Goal: Information Seeking & Learning: Learn about a topic

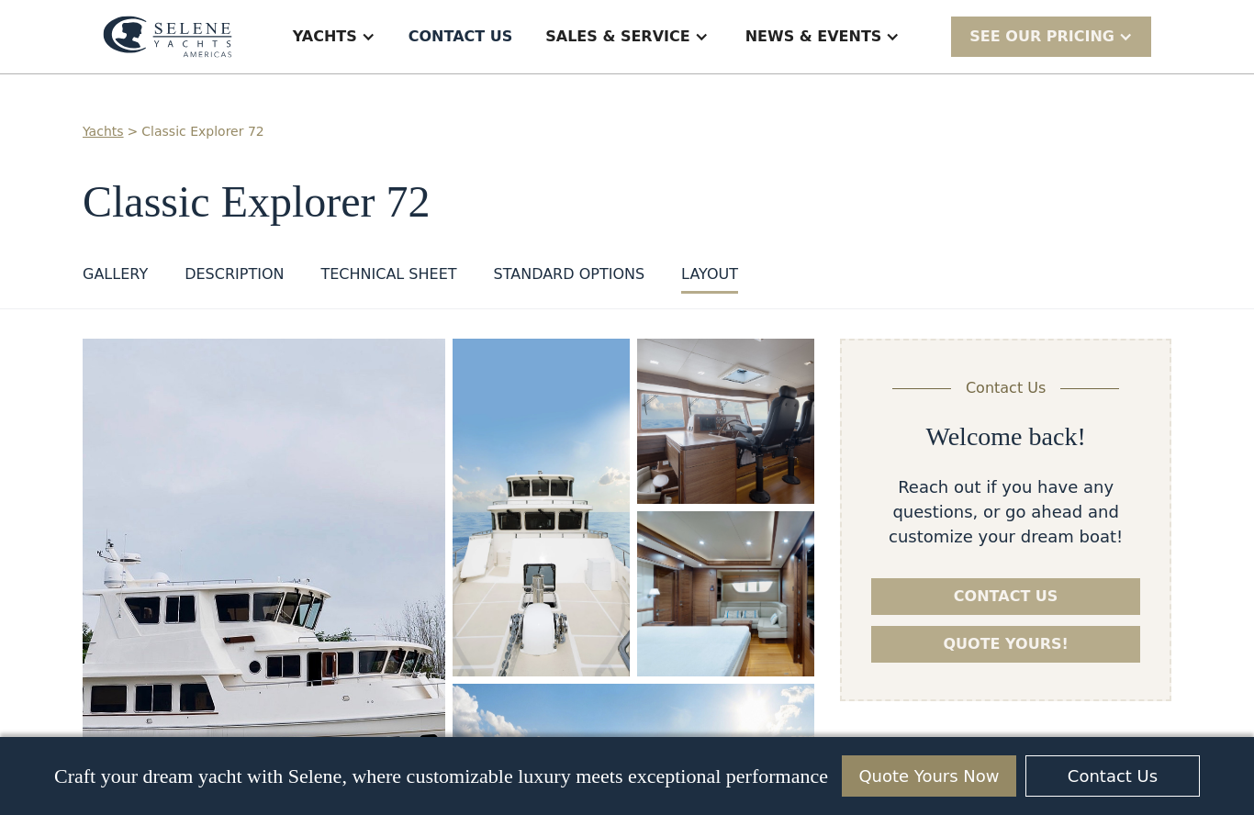
scroll to position [2390, 0]
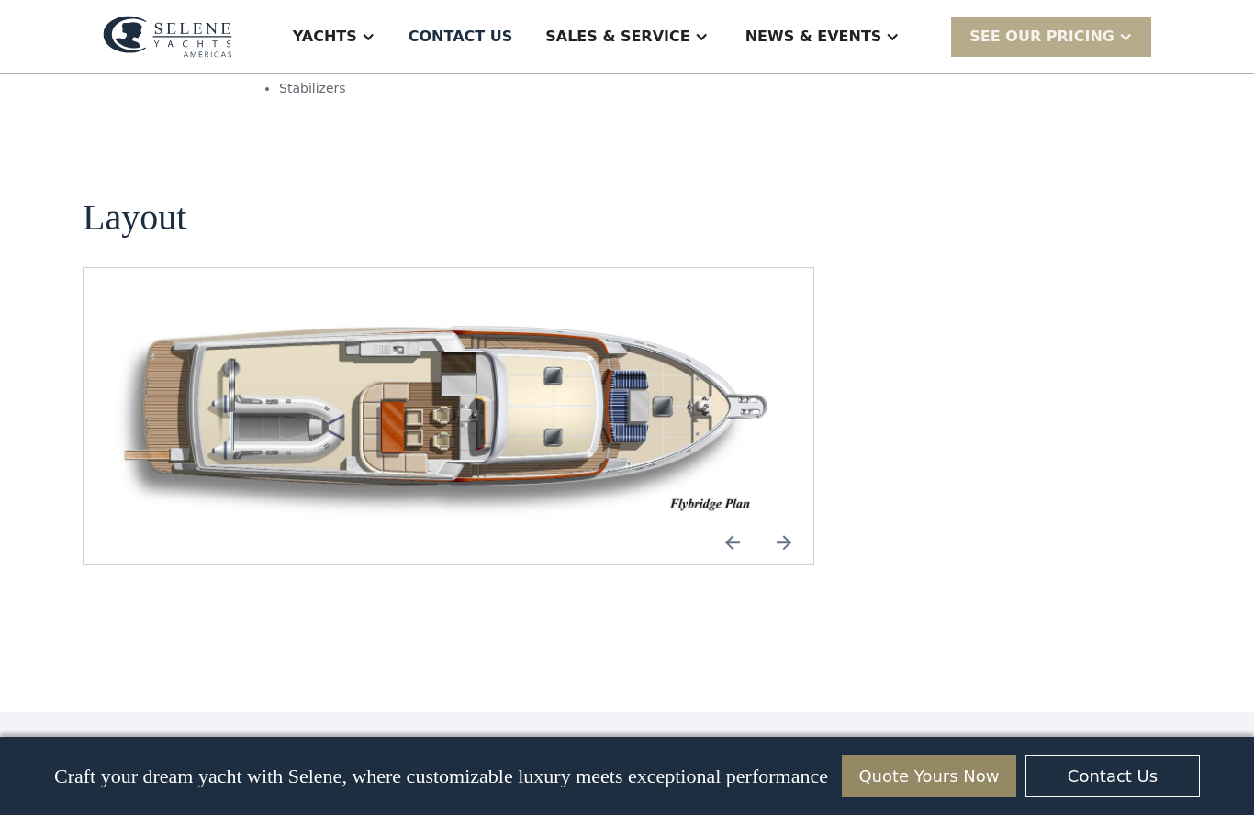
select select "********"
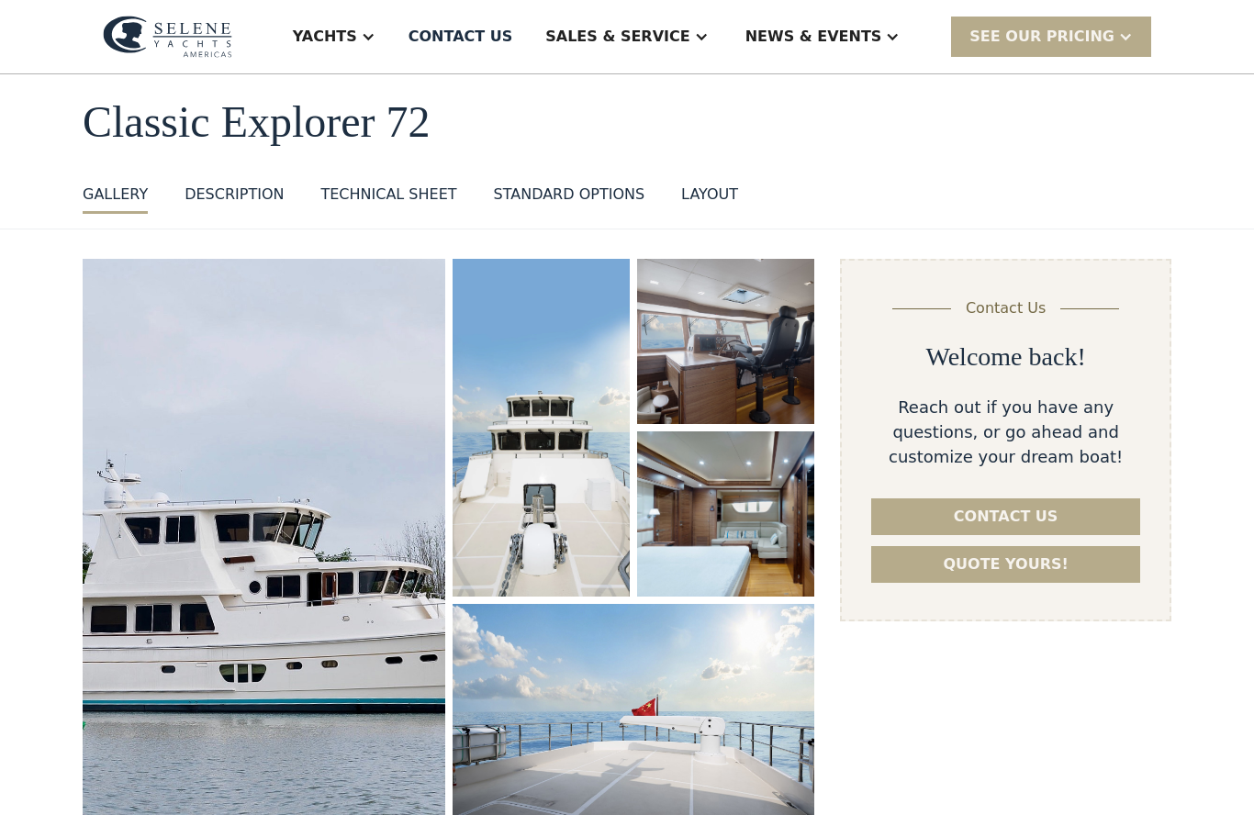
scroll to position [0, 0]
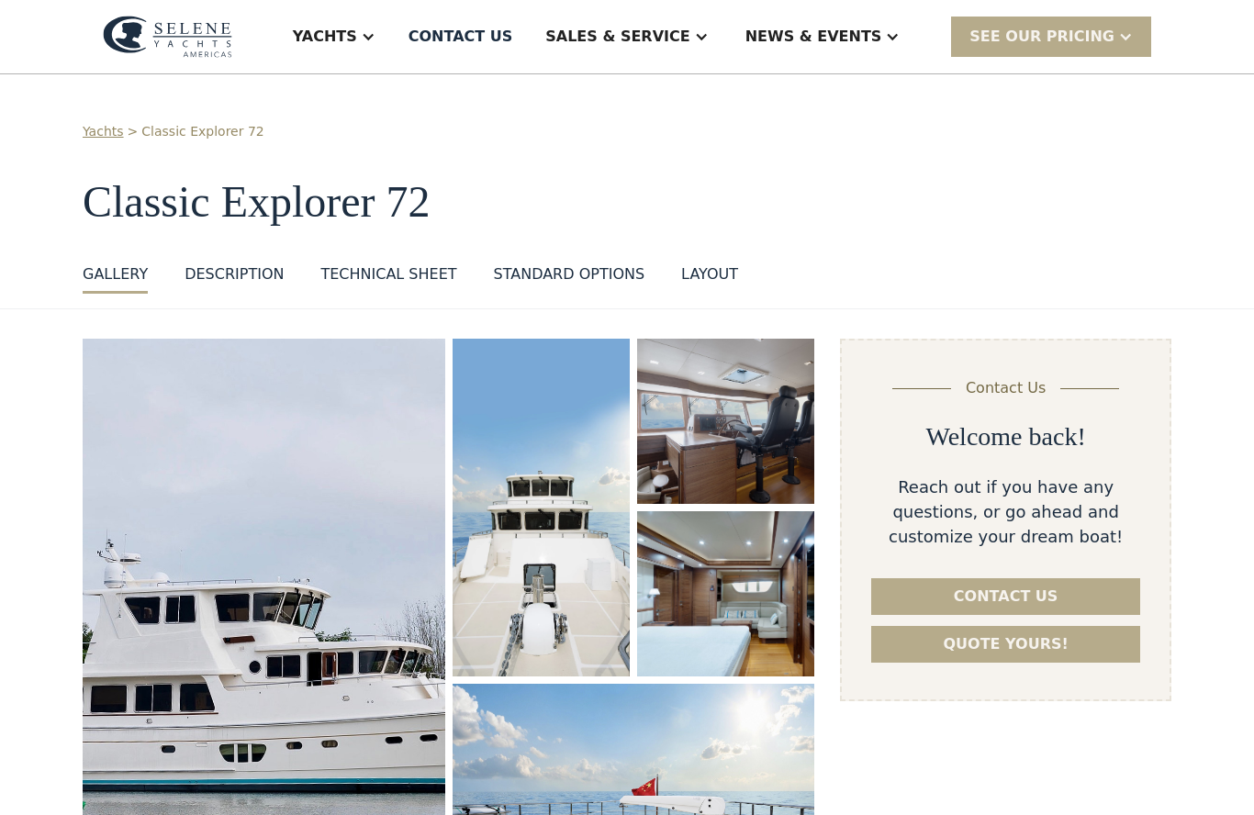
click at [376, 40] on div at bounding box center [368, 36] width 15 height 15
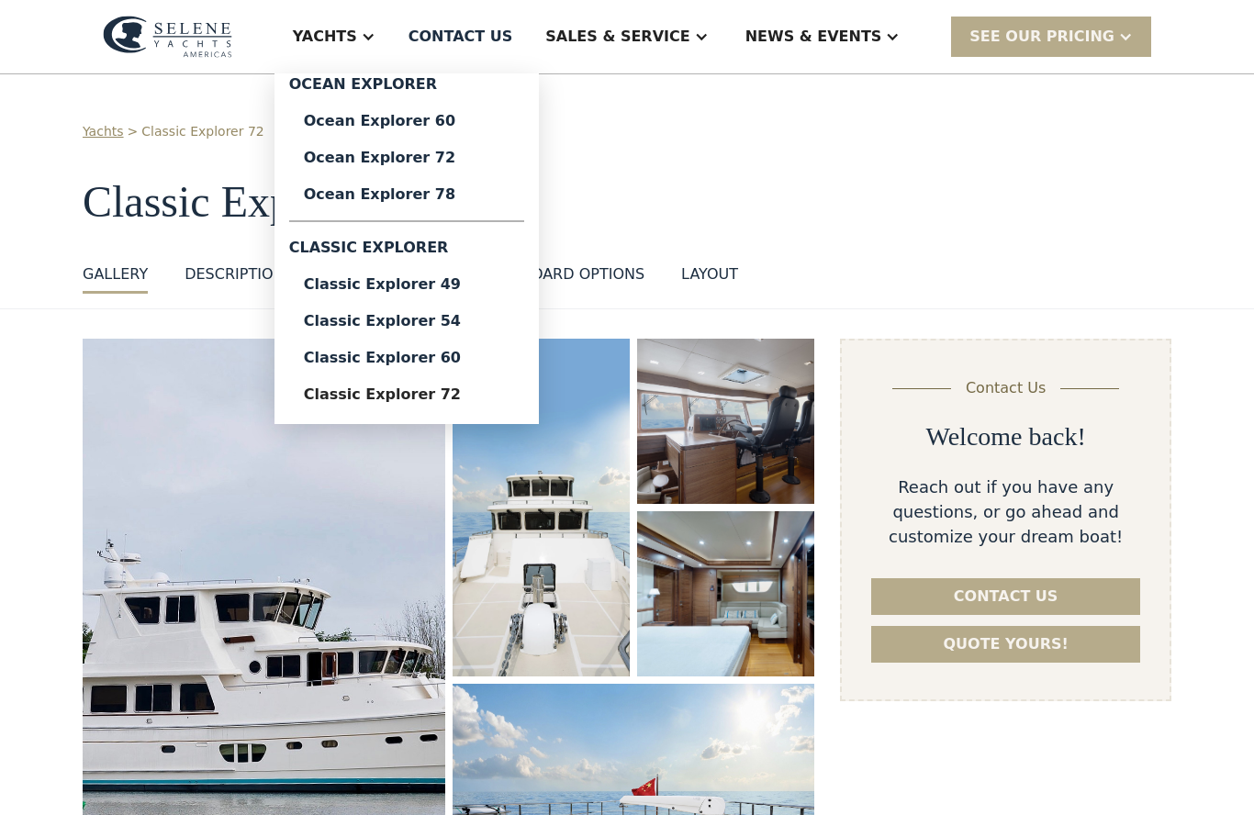
click at [476, 151] on div "Ocean Explorer 72" at bounding box center [407, 158] width 206 height 15
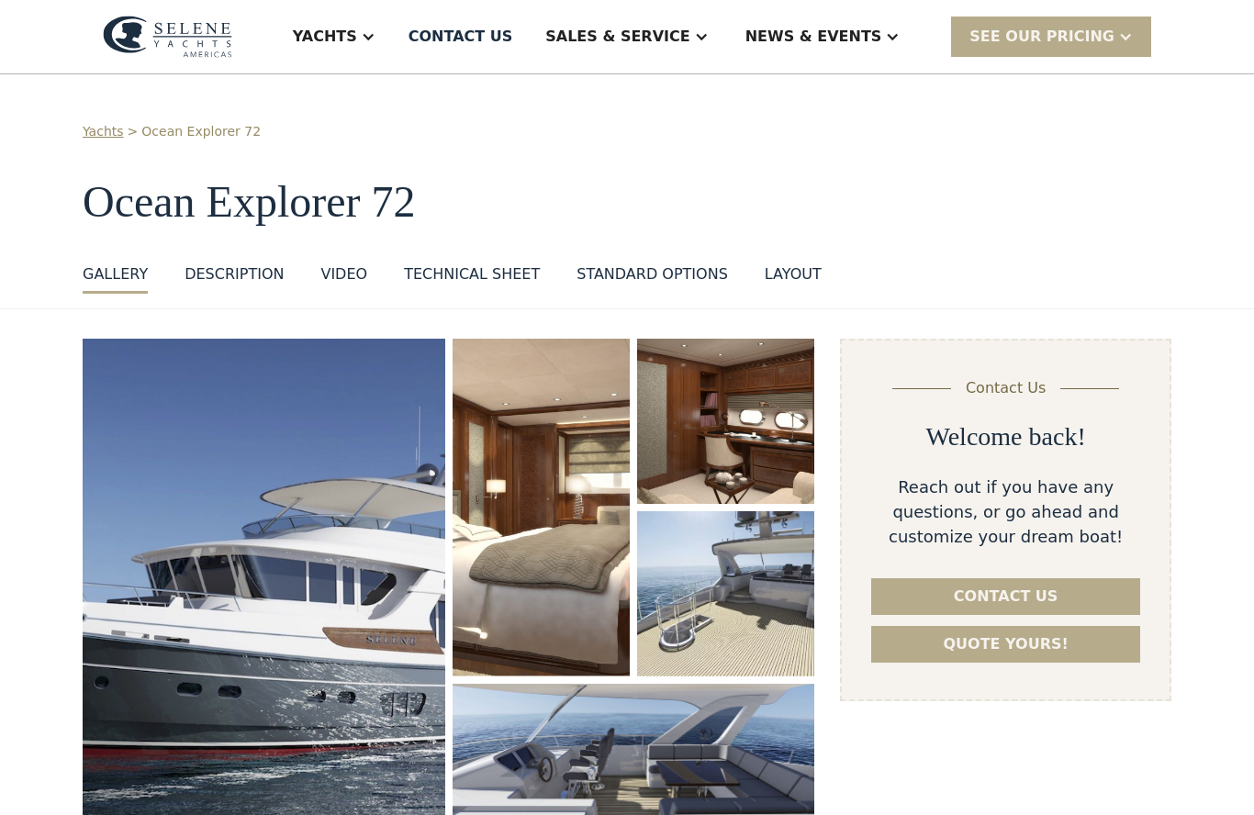
select select "********"
click at [376, 38] on div at bounding box center [368, 36] width 15 height 15
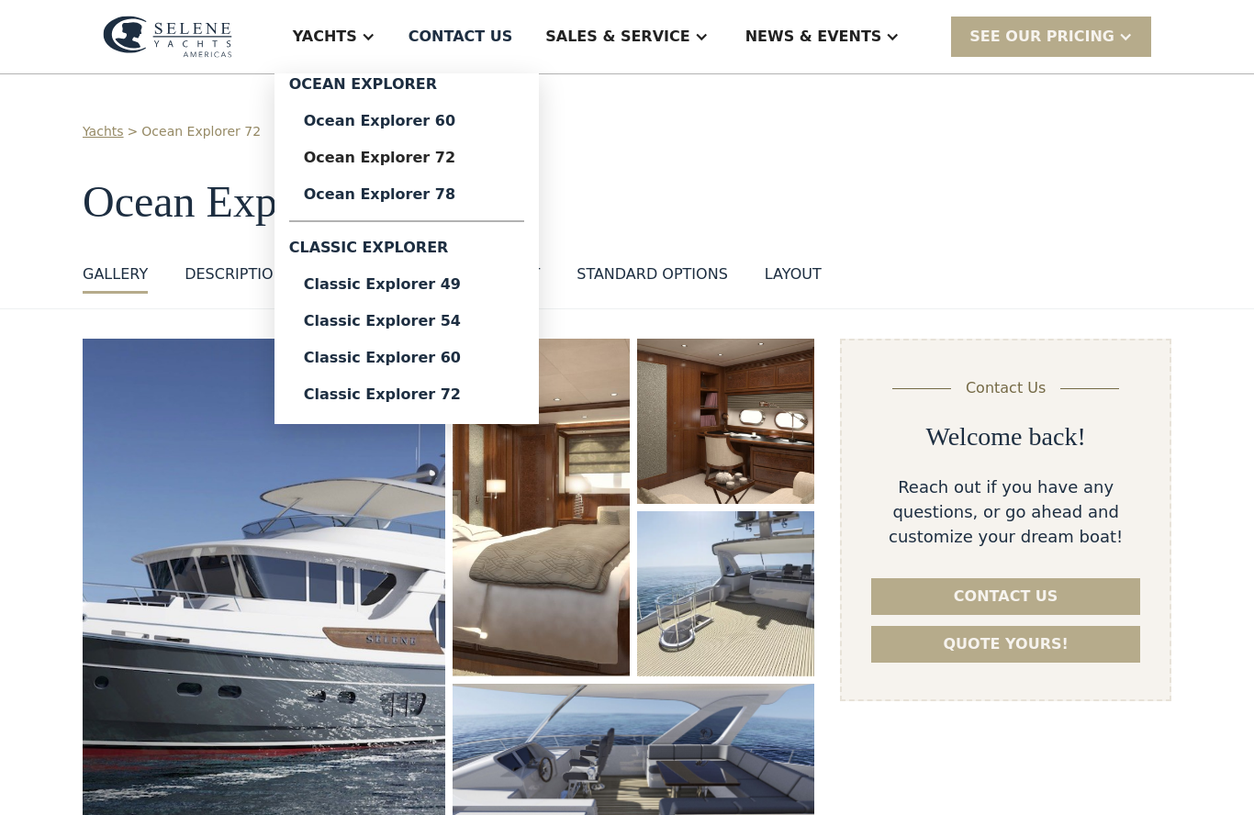
click at [454, 118] on div "Ocean Explorer 60" at bounding box center [407, 121] width 206 height 15
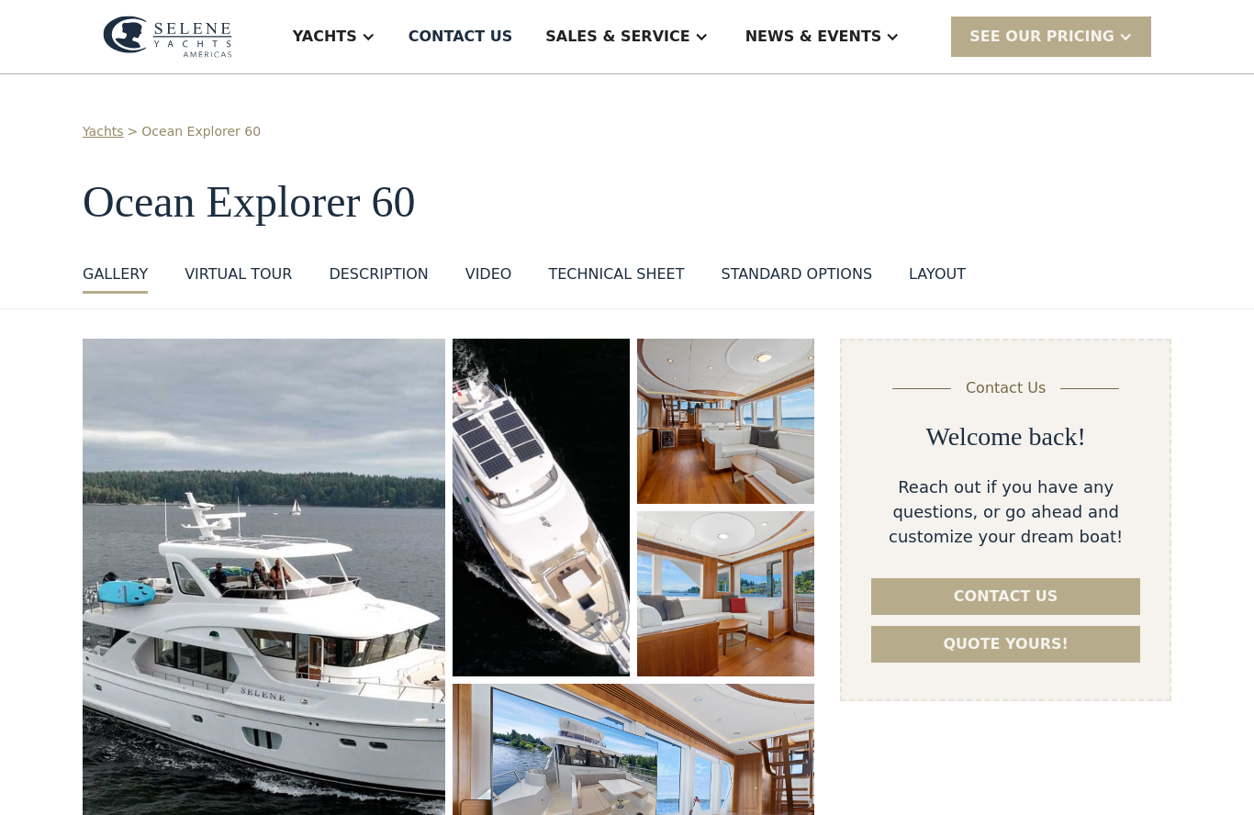
select select "********"
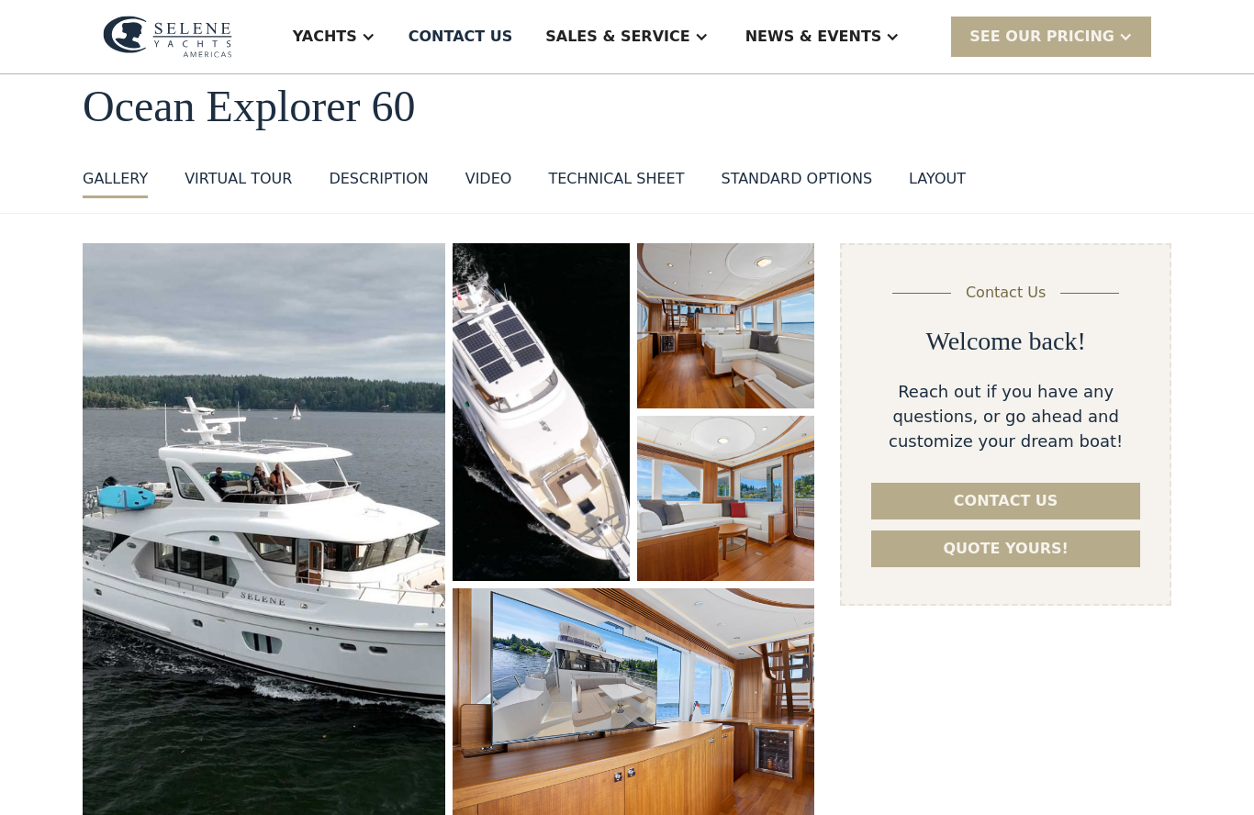
scroll to position [97, 0]
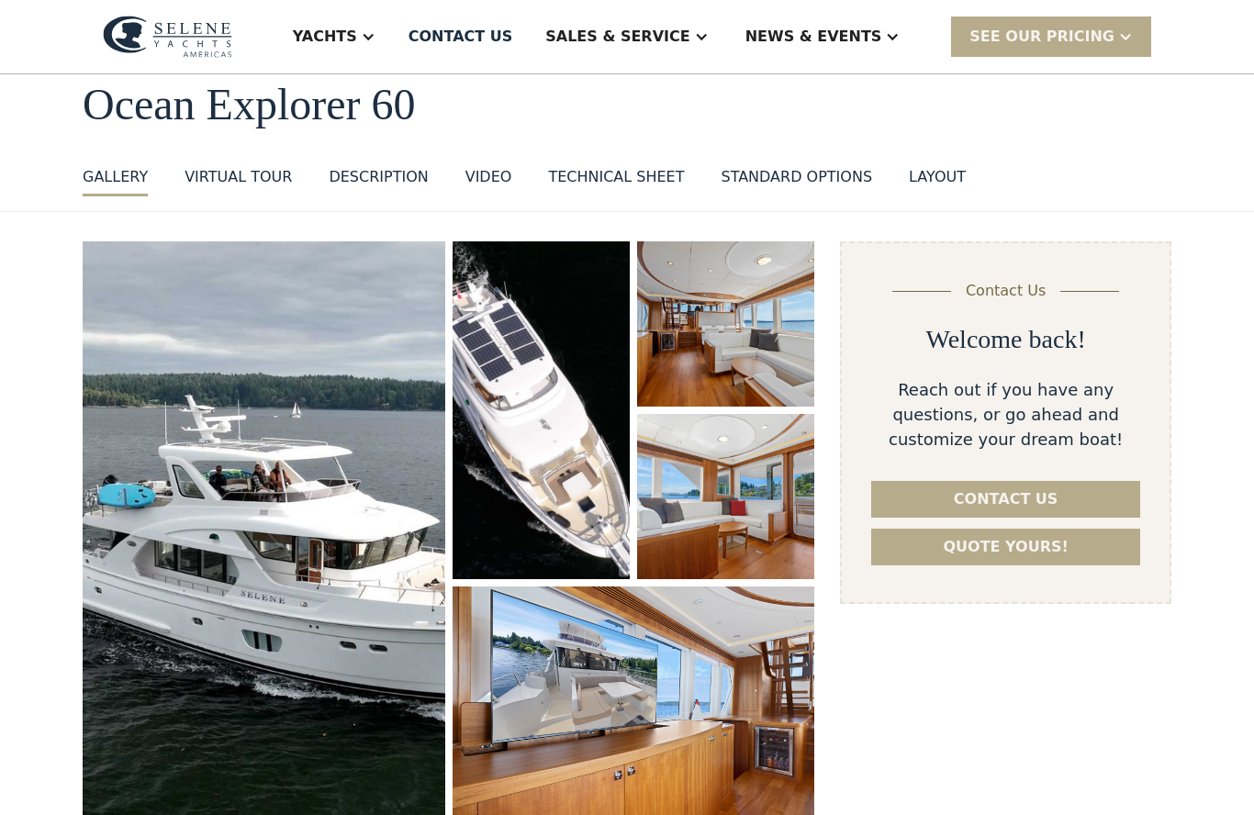
click at [638, 173] on div "Technical sheet" at bounding box center [616, 177] width 136 height 22
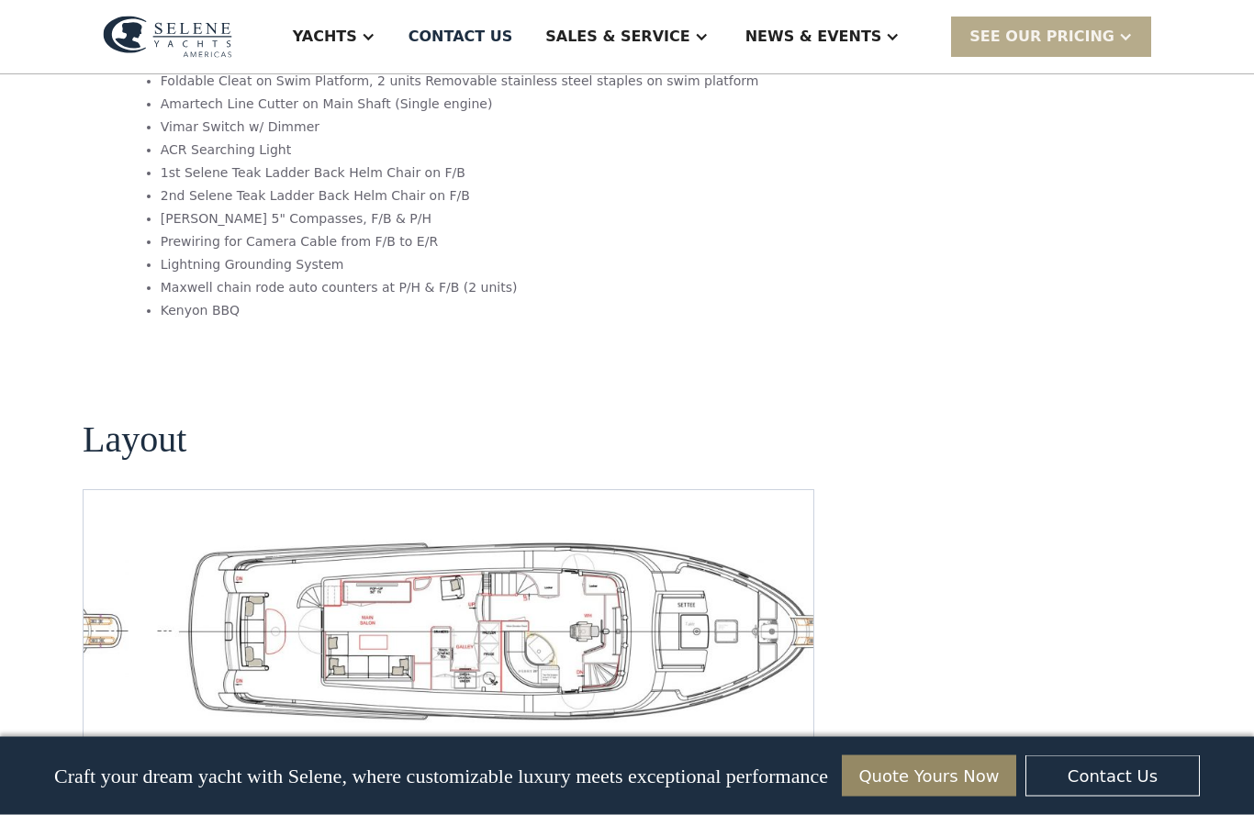
scroll to position [3744, 0]
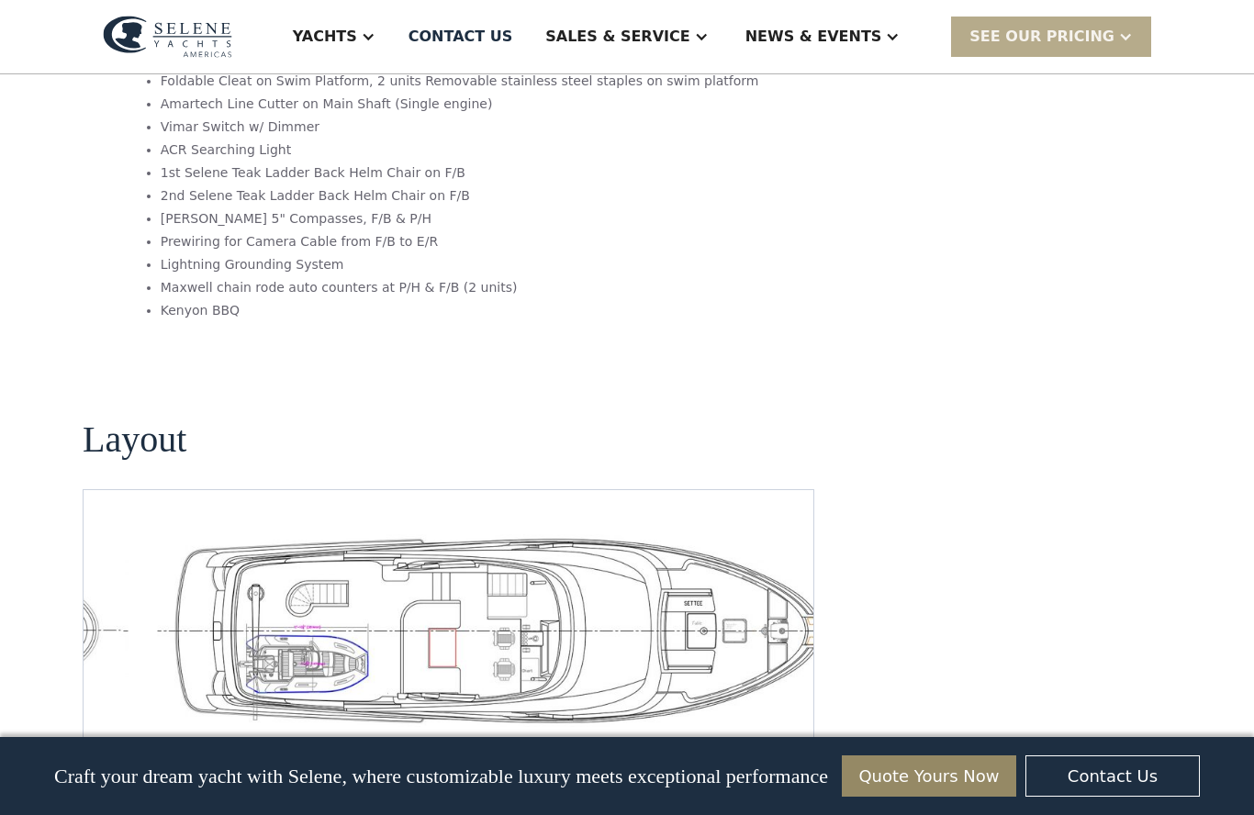
click at [793, 727] on img "Next slide" at bounding box center [784, 749] width 44 height 44
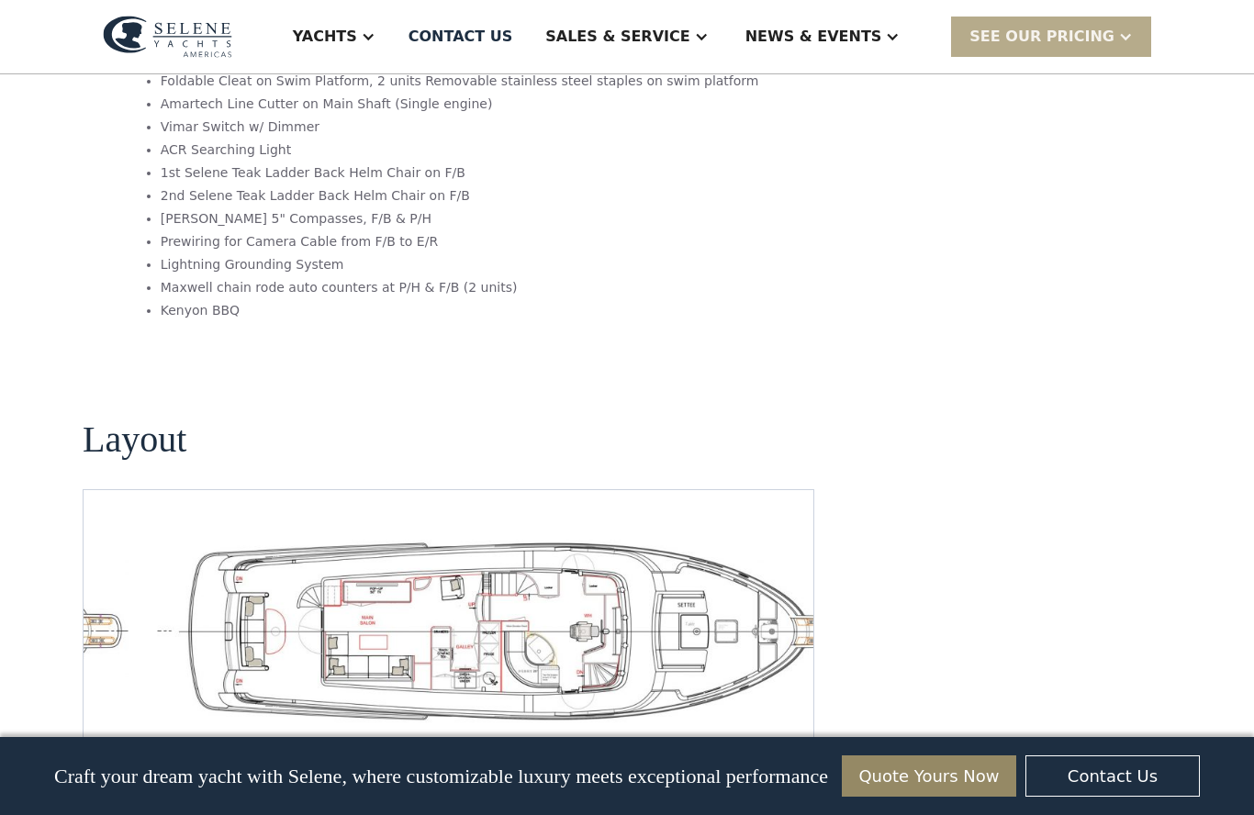
click at [791, 727] on img "Next slide" at bounding box center [784, 749] width 44 height 44
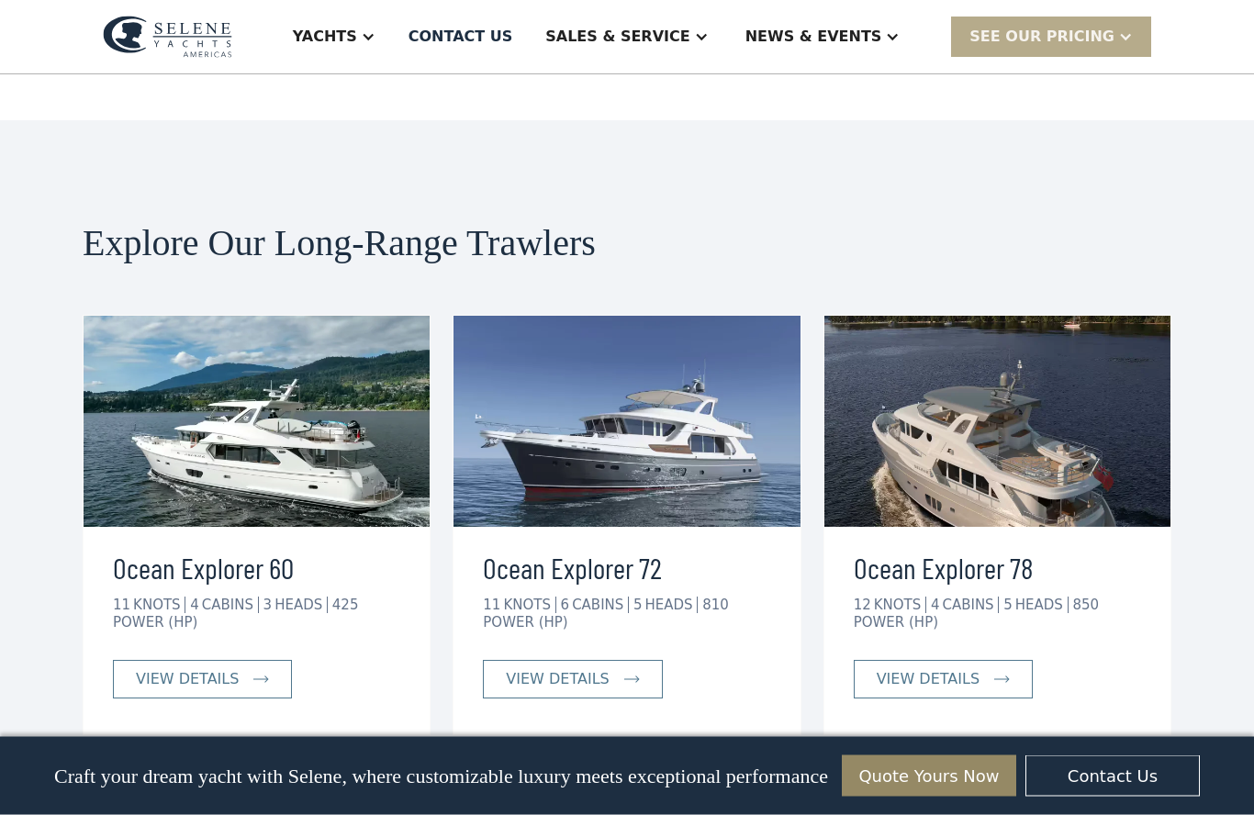
scroll to position [4542, 0]
click at [210, 660] on link "view details" at bounding box center [202, 679] width 179 height 39
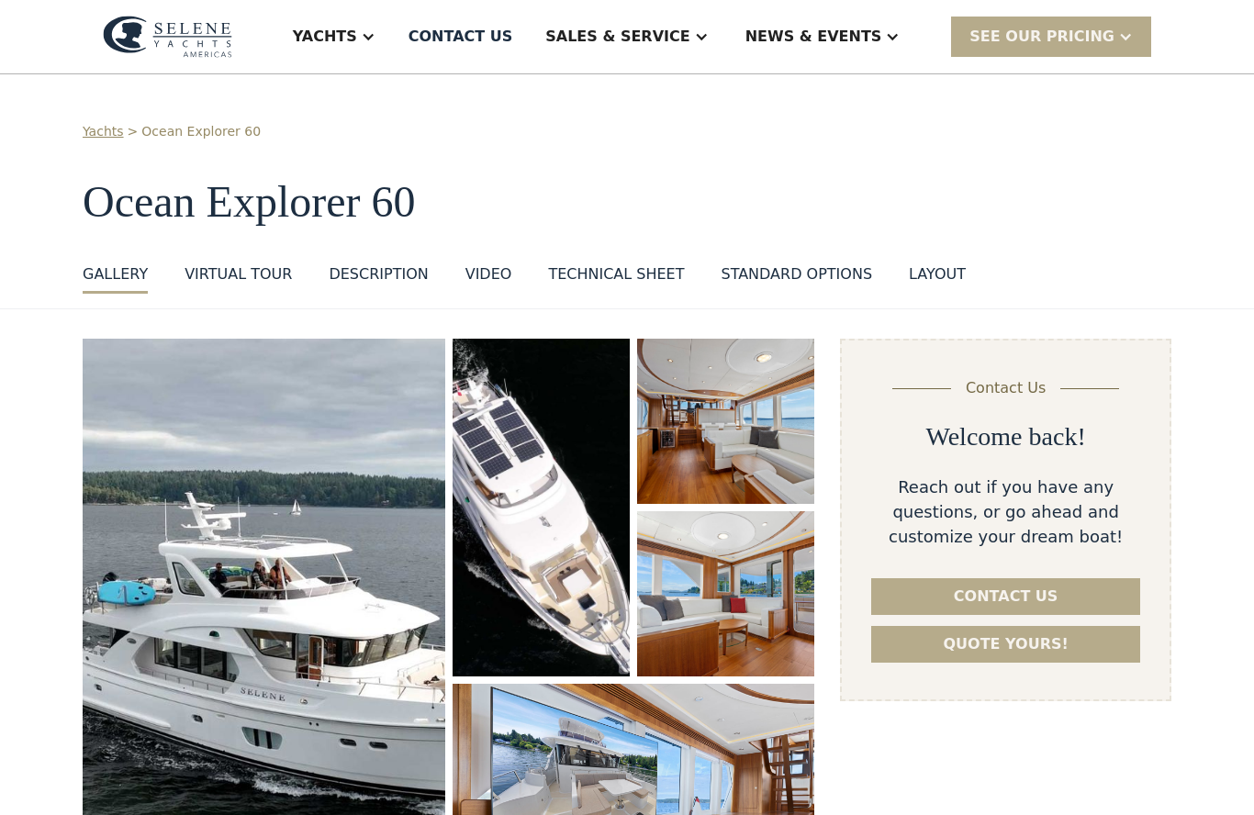
select select "********"
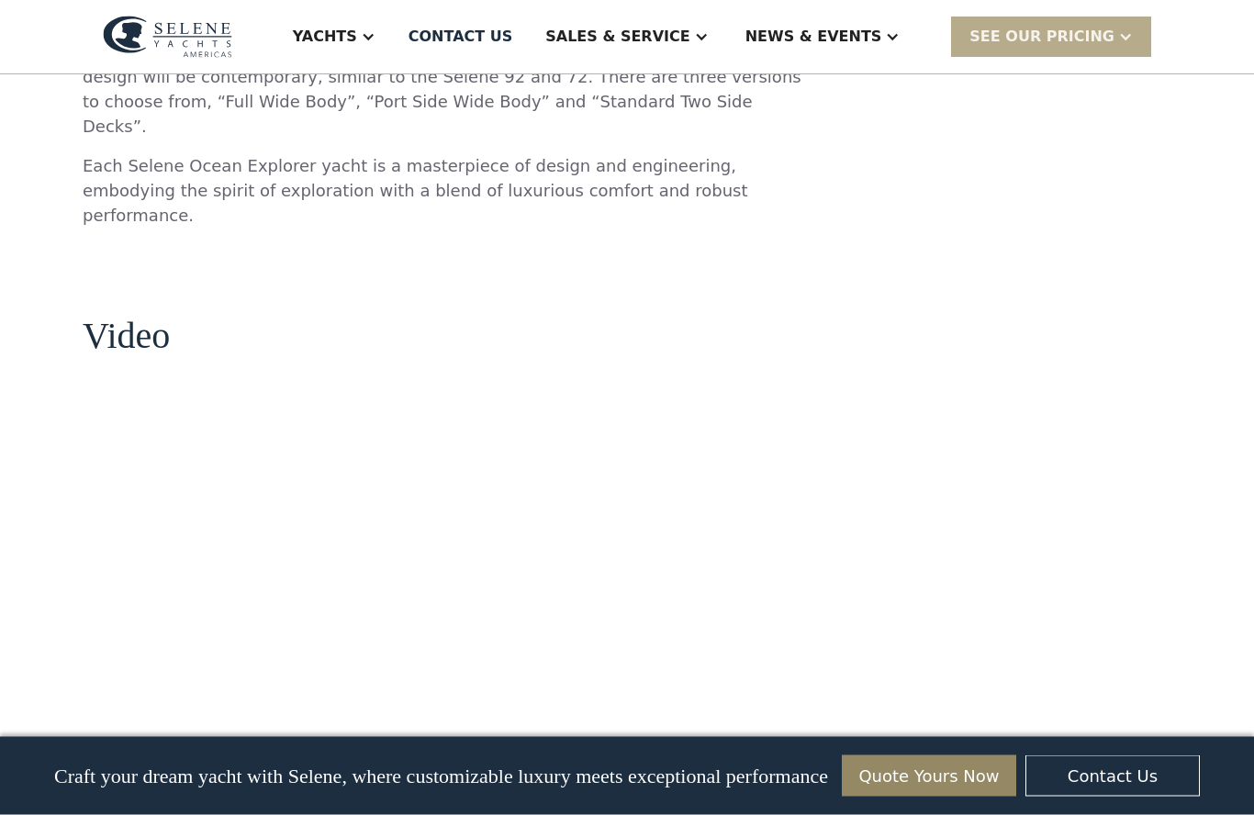
scroll to position [2077, 0]
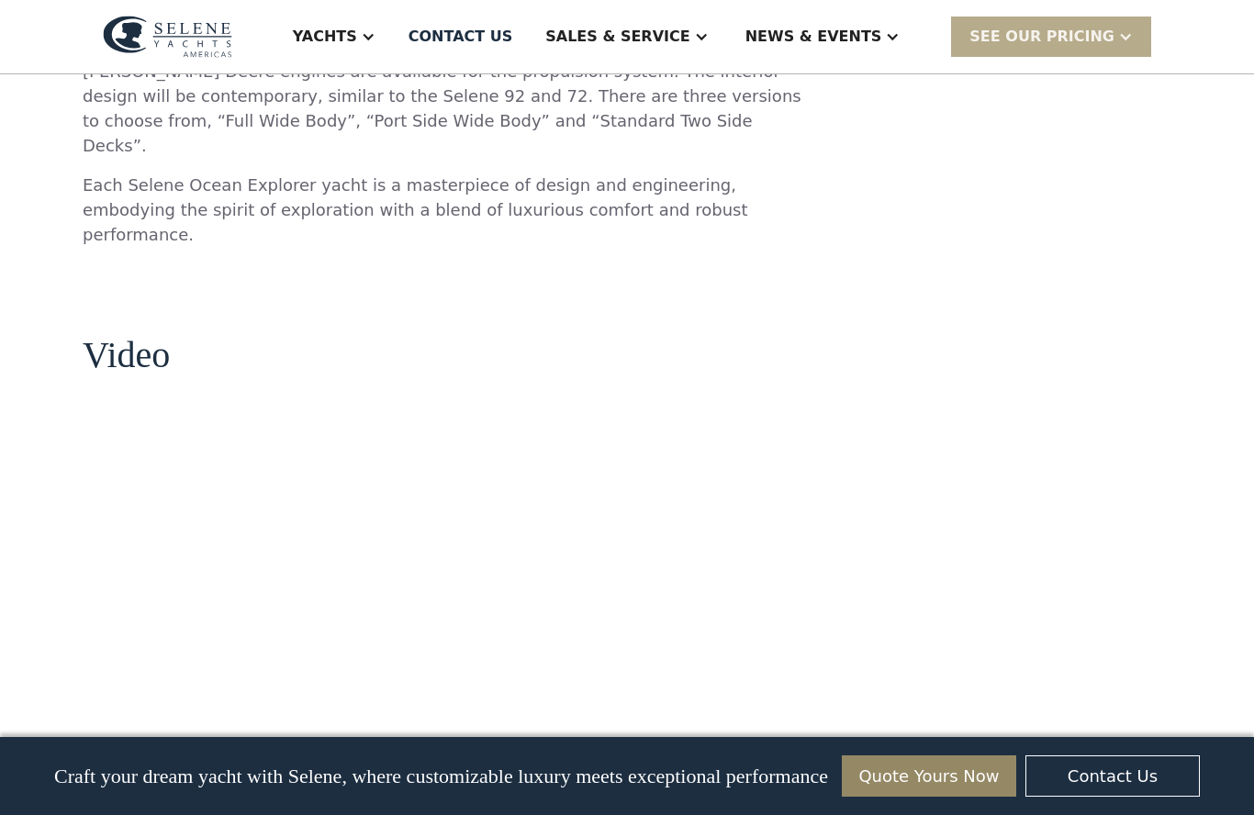
click at [725, 45] on div "Sales & Service" at bounding box center [626, 36] width 199 height 73
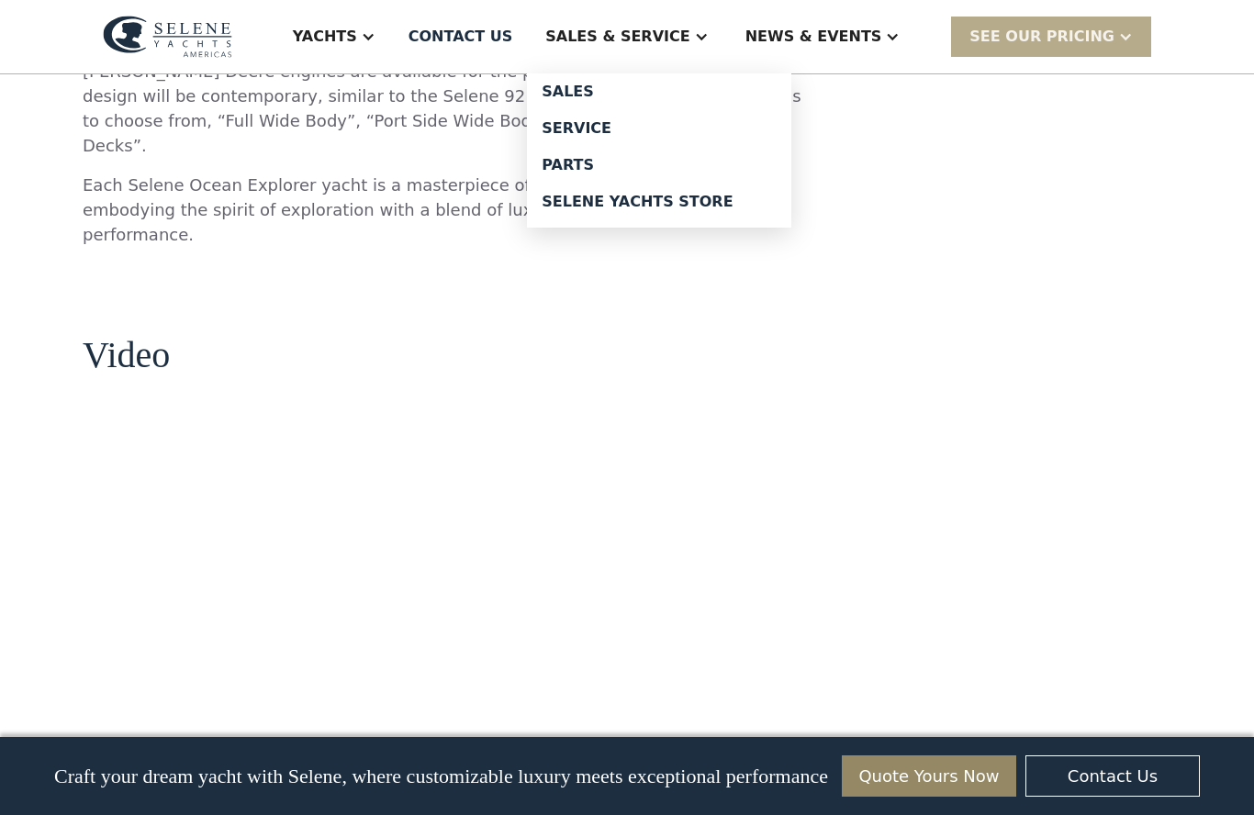
click at [606, 86] on div "Sales" at bounding box center [659, 91] width 235 height 15
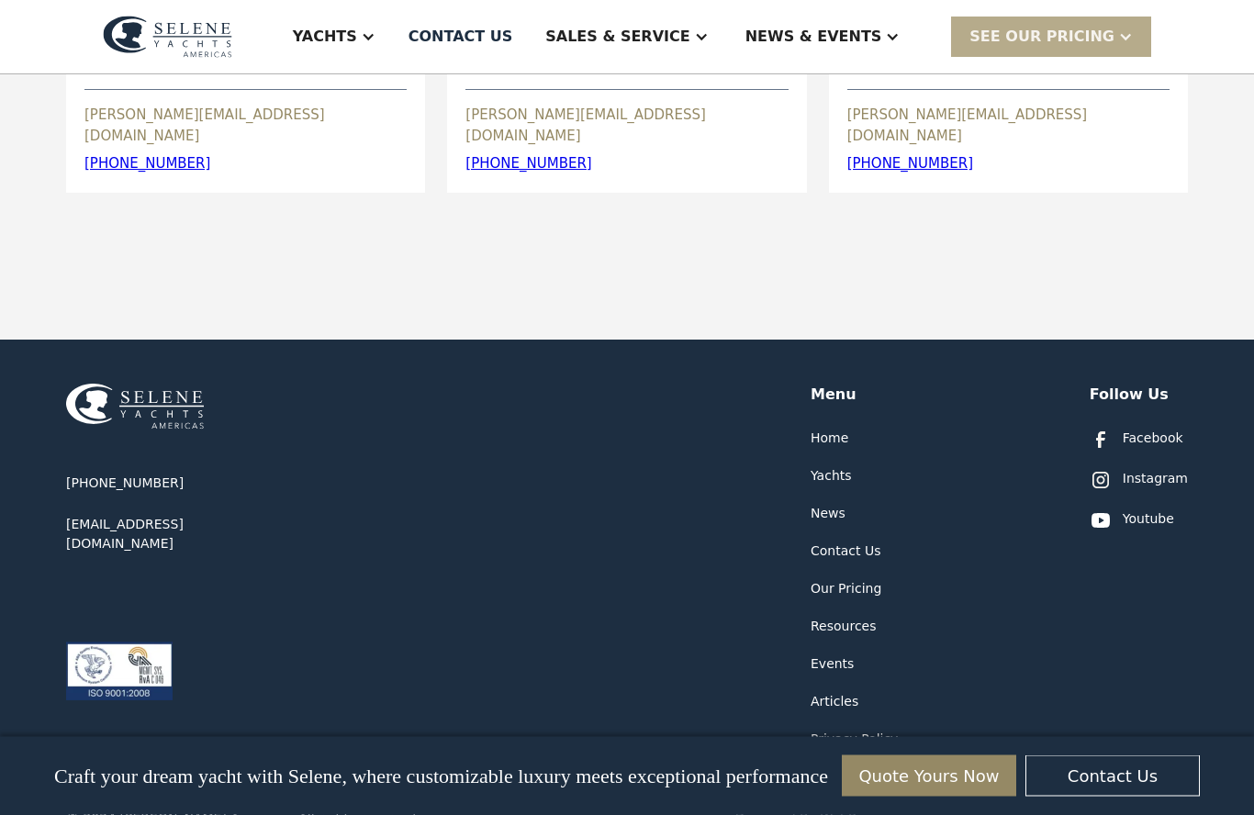
scroll to position [1045, 0]
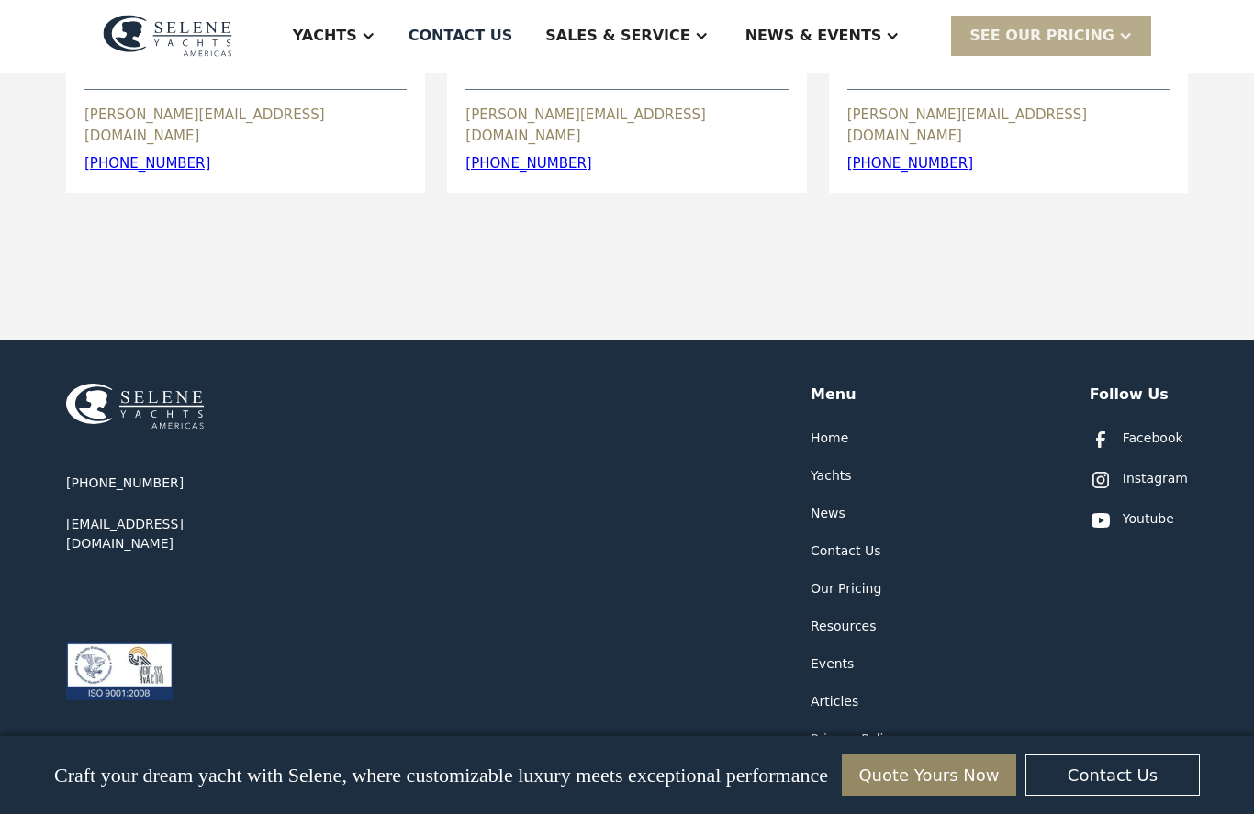
click at [837, 656] on div "Events" at bounding box center [832, 665] width 43 height 19
